Goal: Information Seeking & Learning: Learn about a topic

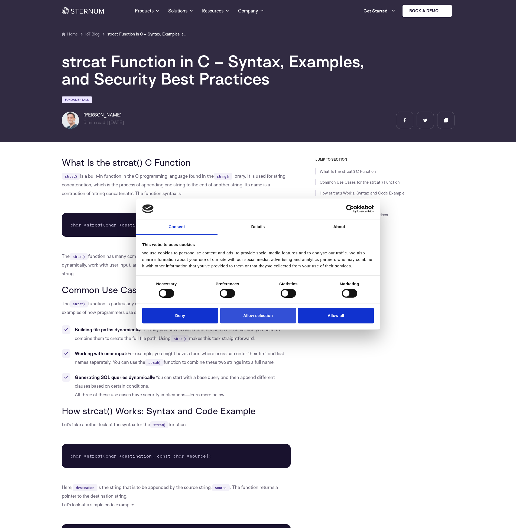
click at [275, 318] on button "Allow selection" at bounding box center [258, 315] width 76 height 15
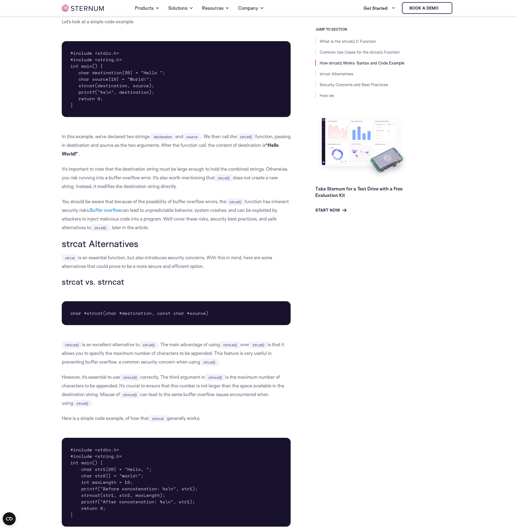
scroll to position [516, 0]
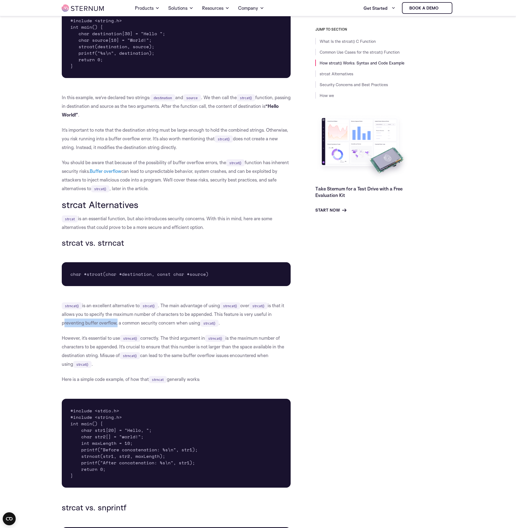
drag, startPoint x: 61, startPoint y: 323, endPoint x: 116, endPoint y: 325, distance: 55.3
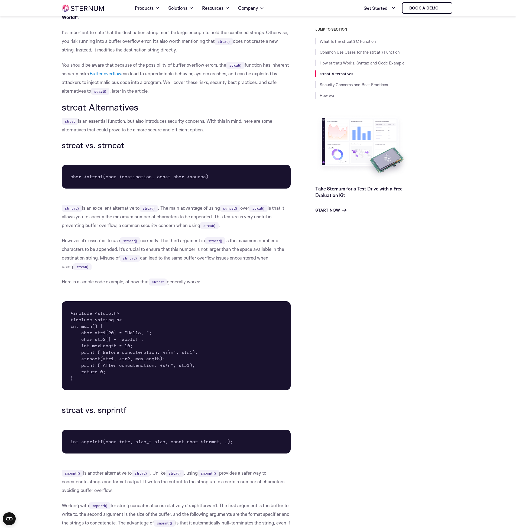
drag, startPoint x: 214, startPoint y: 252, endPoint x: 101, endPoint y: 261, distance: 113.0
click at [101, 261] on p "However, it’s essential to use strncat() correctly. The third argument in strnc…" at bounding box center [176, 253] width 229 height 35
click at [198, 282] on p "Here is a simple code example, of how that strncat generally works:" at bounding box center [176, 281] width 229 height 9
drag, startPoint x: 126, startPoint y: 333, endPoint x: 146, endPoint y: 334, distance: 19.8
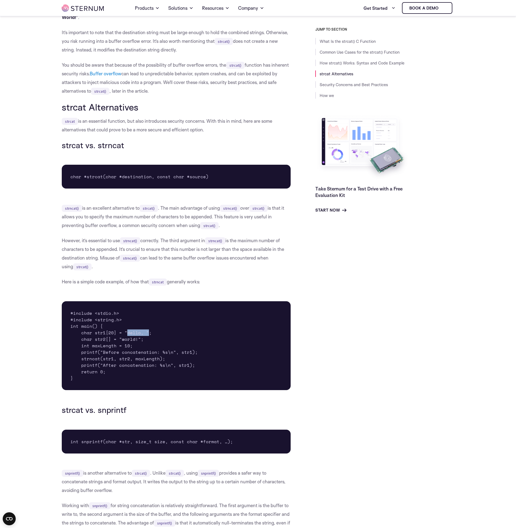
click at [146, 334] on pre "#include <stdio.h> #include <string.h> int main() { char str1[20] = "Hello, "; …" at bounding box center [176, 345] width 229 height 89
click at [159, 239] on p "However, it’s essential to use strncat() correctly. The third argument in strnc…" at bounding box center [176, 253] width 229 height 35
